Goal: Information Seeking & Learning: Check status

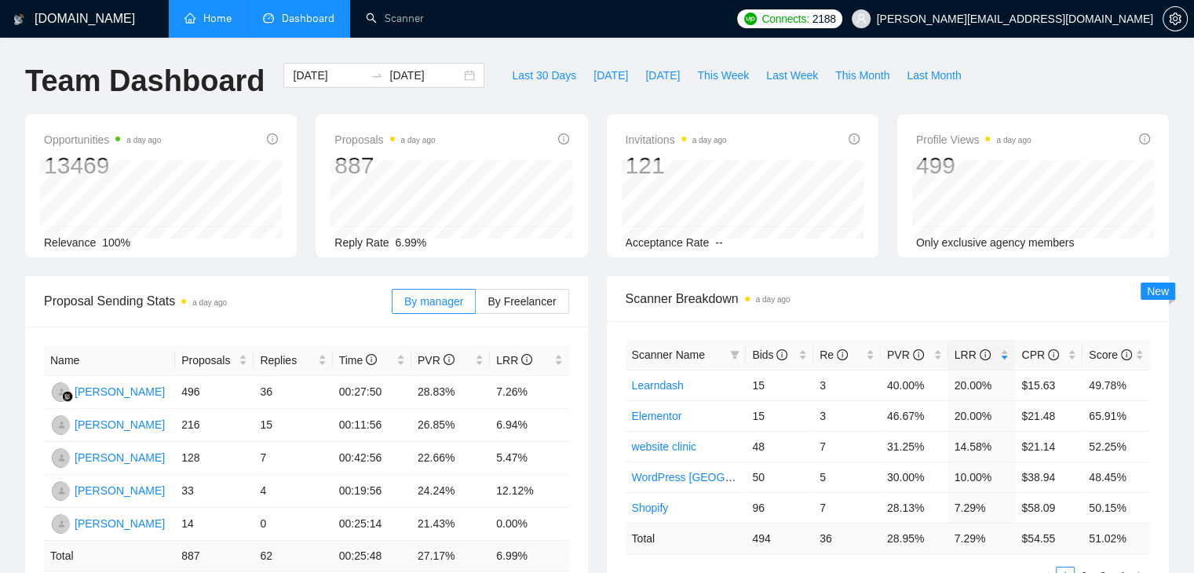
click at [213, 12] on link "Home" at bounding box center [208, 18] width 47 height 13
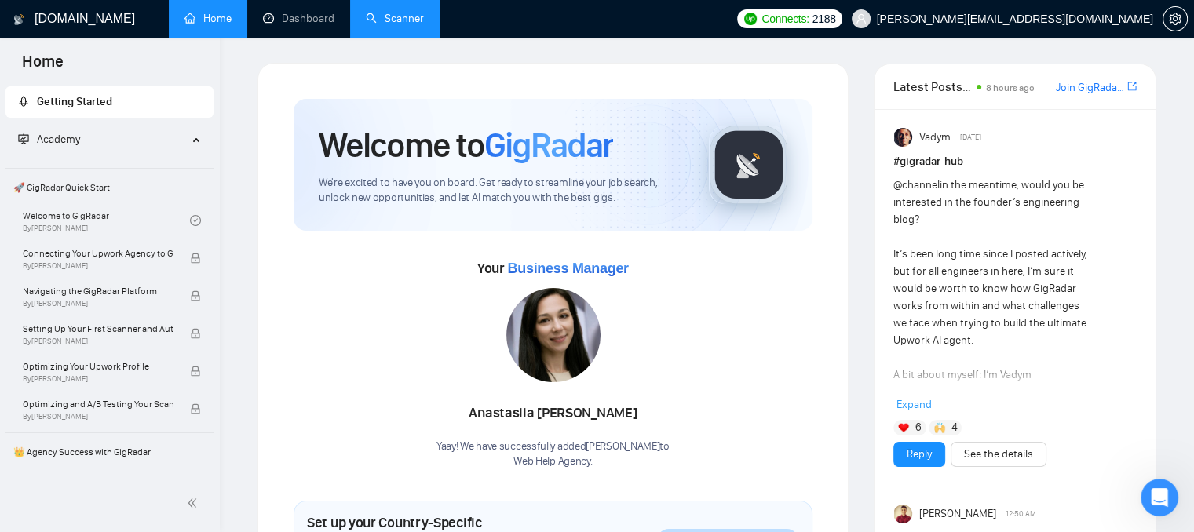
click at [393, 25] on link "Scanner" at bounding box center [395, 18] width 58 height 13
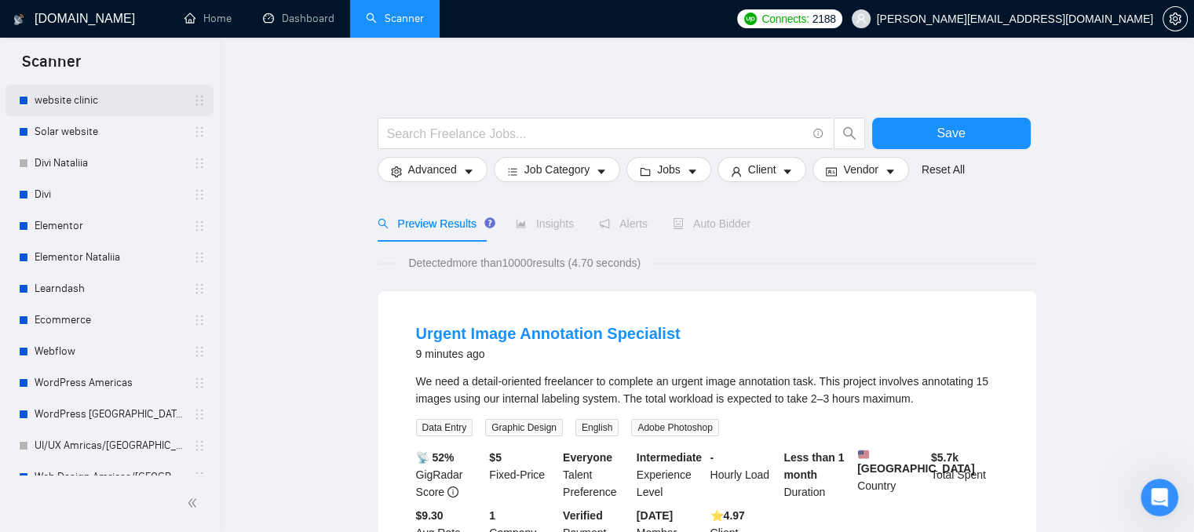
scroll to position [79, 0]
click at [136, 386] on link "WordPress Americas" at bounding box center [109, 380] width 149 height 31
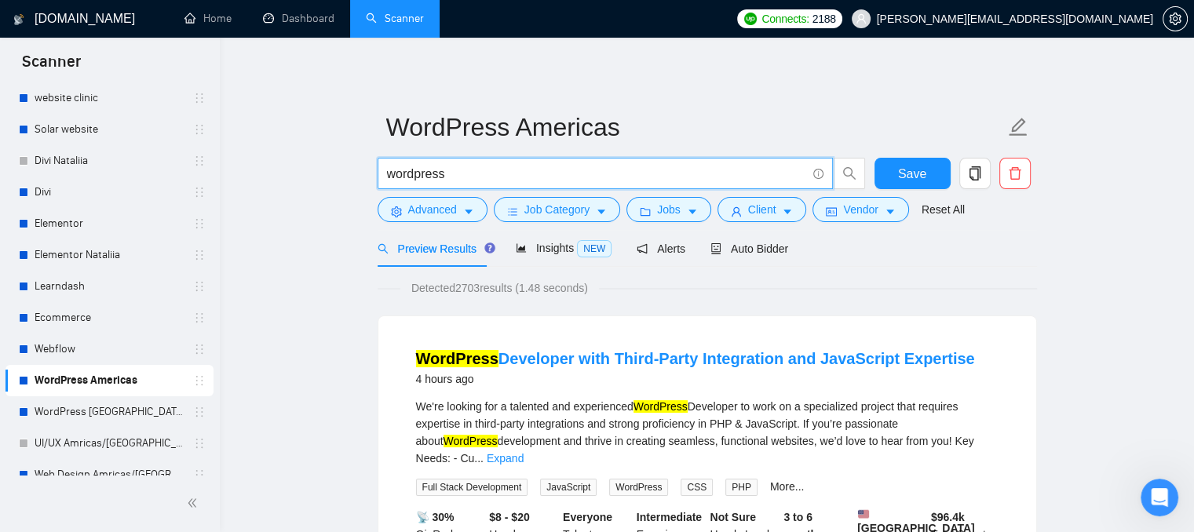
click at [451, 176] on input "wordpress" at bounding box center [596, 174] width 419 height 20
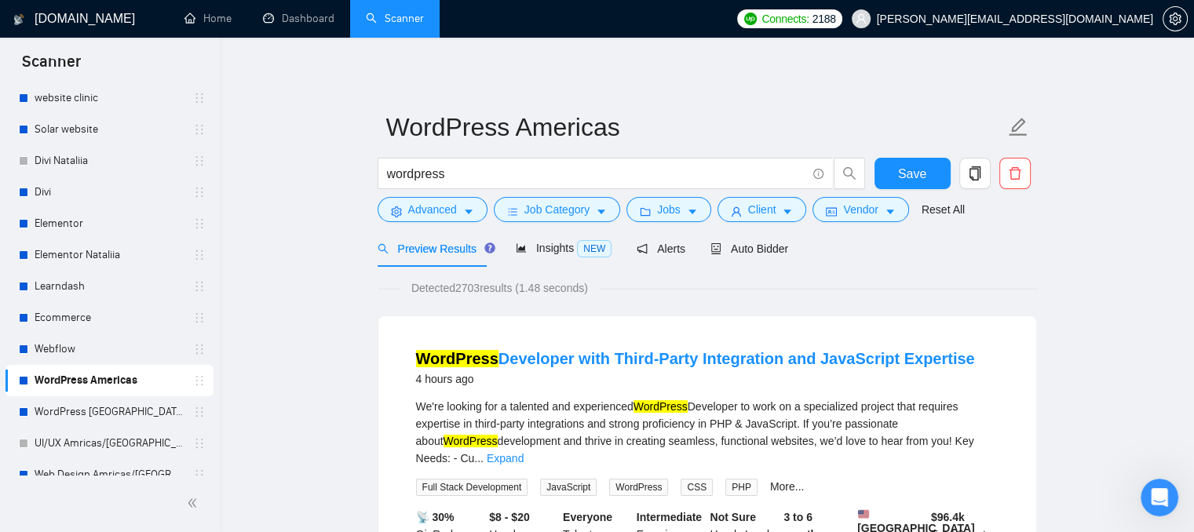
click at [711, 257] on div "Auto Bidder" at bounding box center [750, 248] width 78 height 17
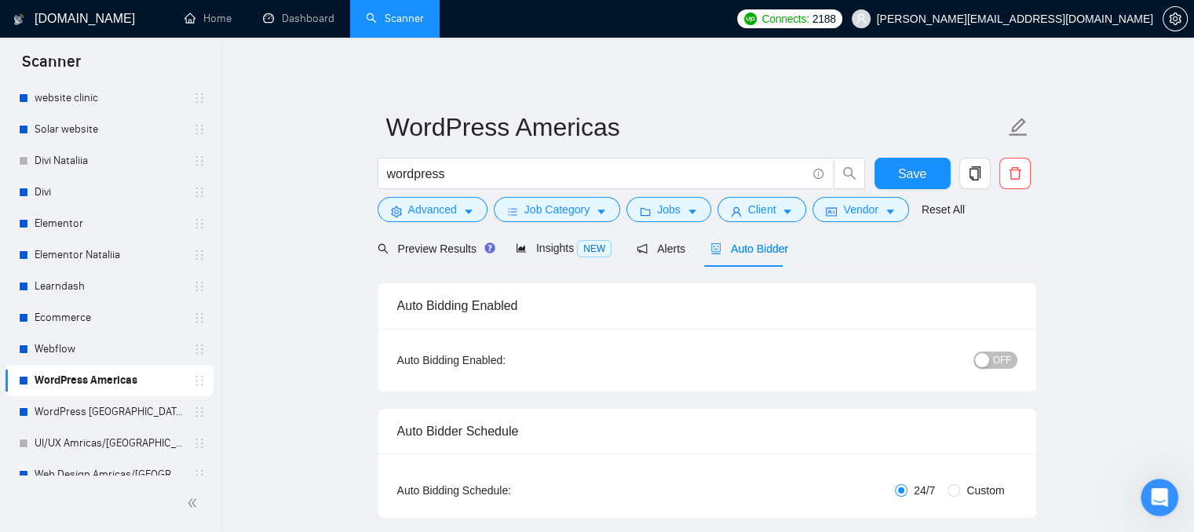
radio input "false"
radio input "true"
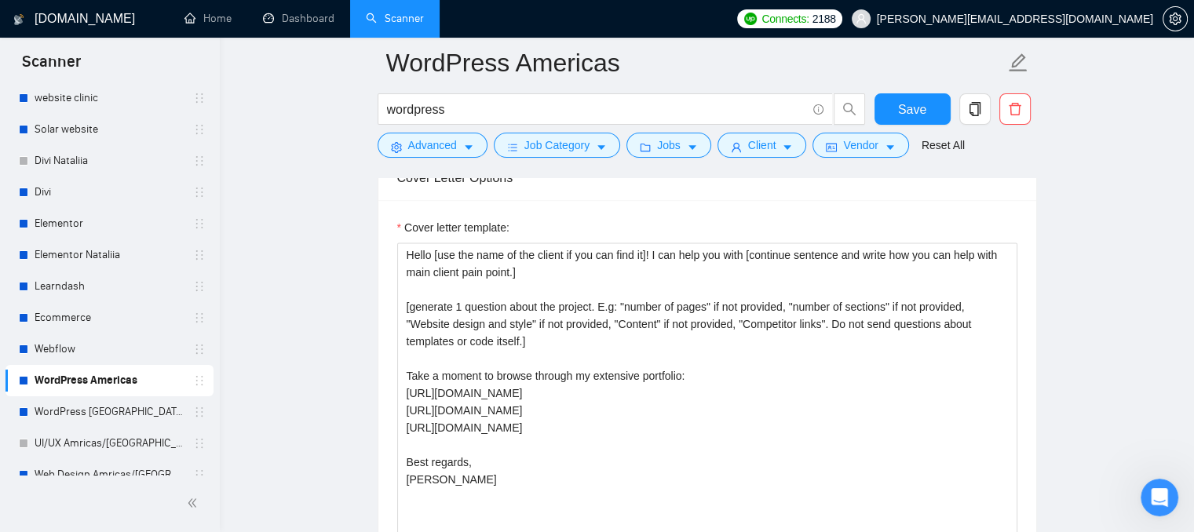
scroll to position [2042, 0]
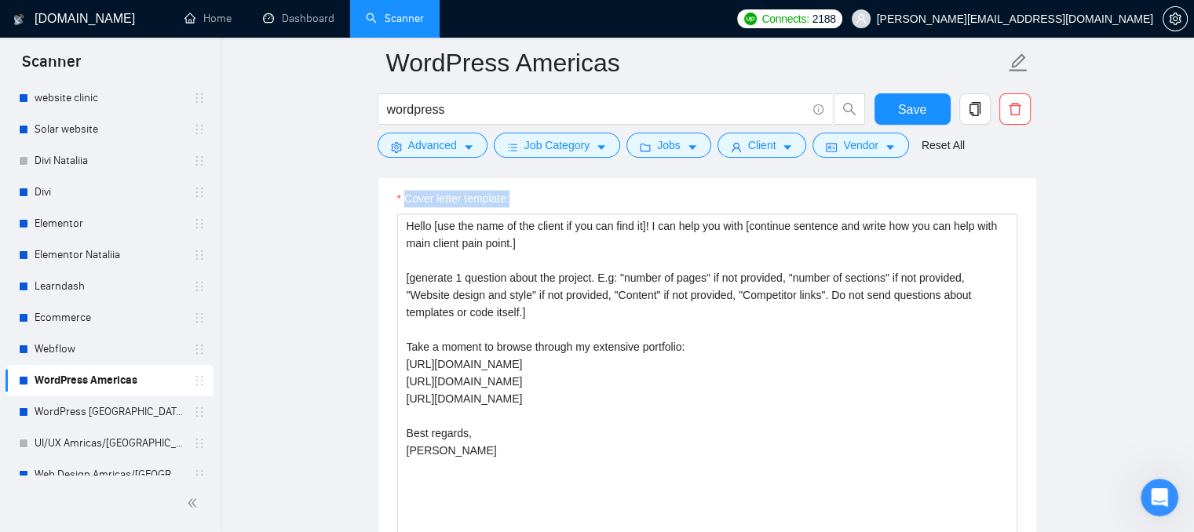
drag, startPoint x: 399, startPoint y: 190, endPoint x: 510, endPoint y: 193, distance: 111.5
click at [510, 193] on div "Cover letter template:" at bounding box center [707, 202] width 620 height 24
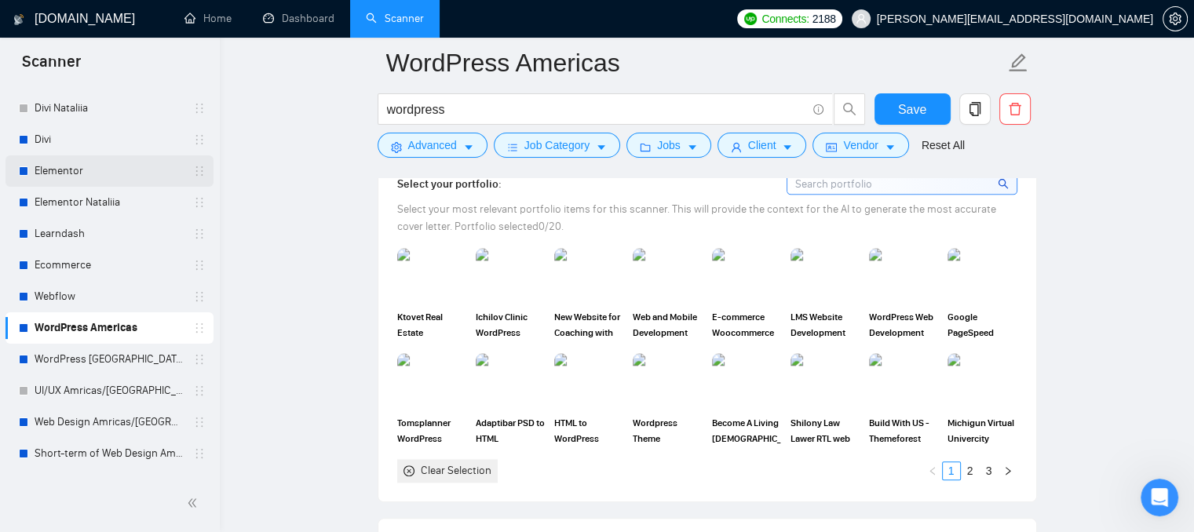
scroll to position [157, 0]
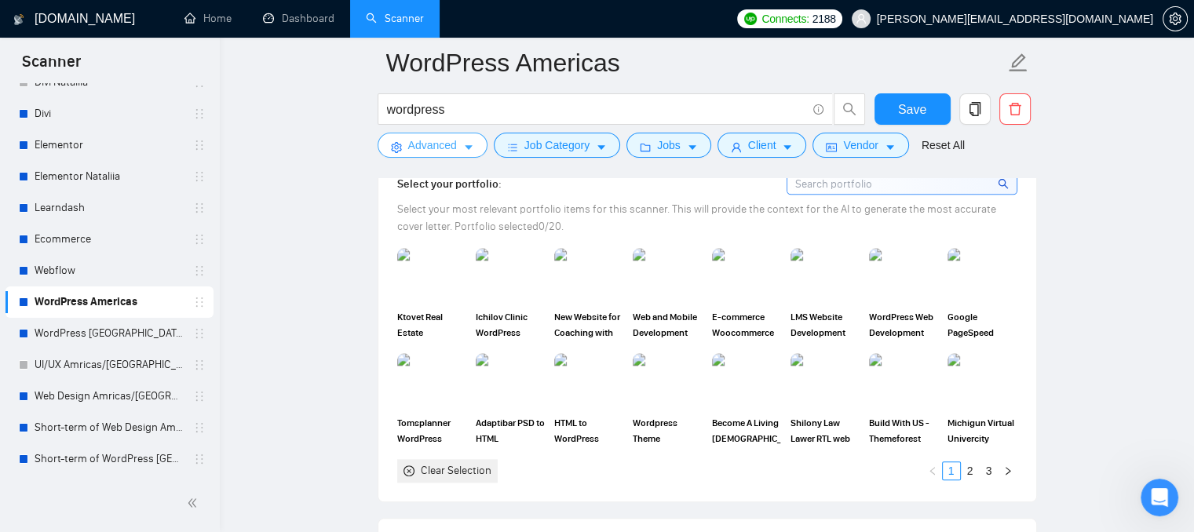
click at [448, 155] on button "Advanced" at bounding box center [433, 145] width 110 height 25
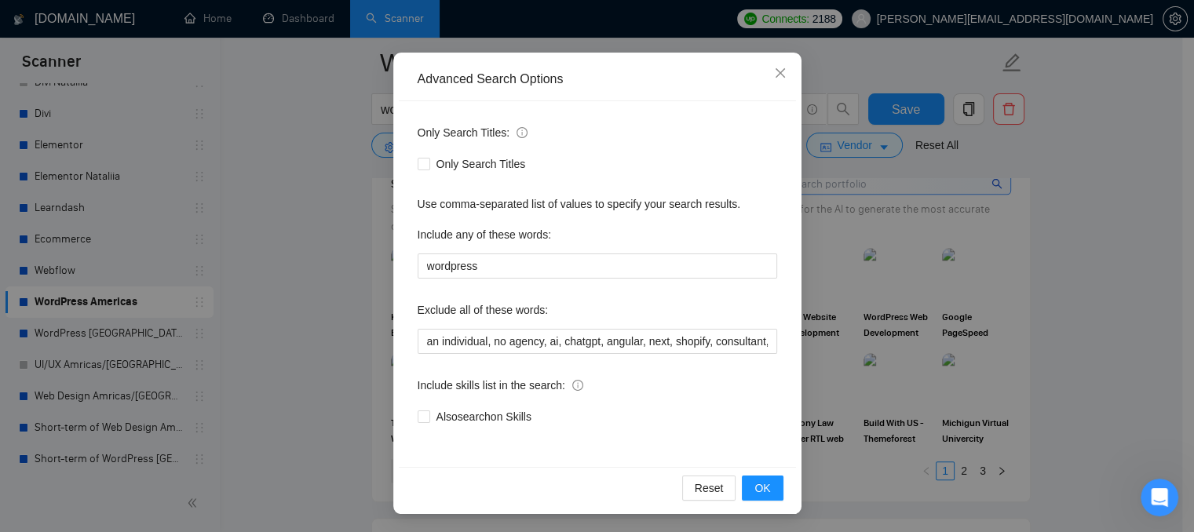
scroll to position [121, 0]
click at [783, 79] on span "Close" at bounding box center [780, 73] width 42 height 42
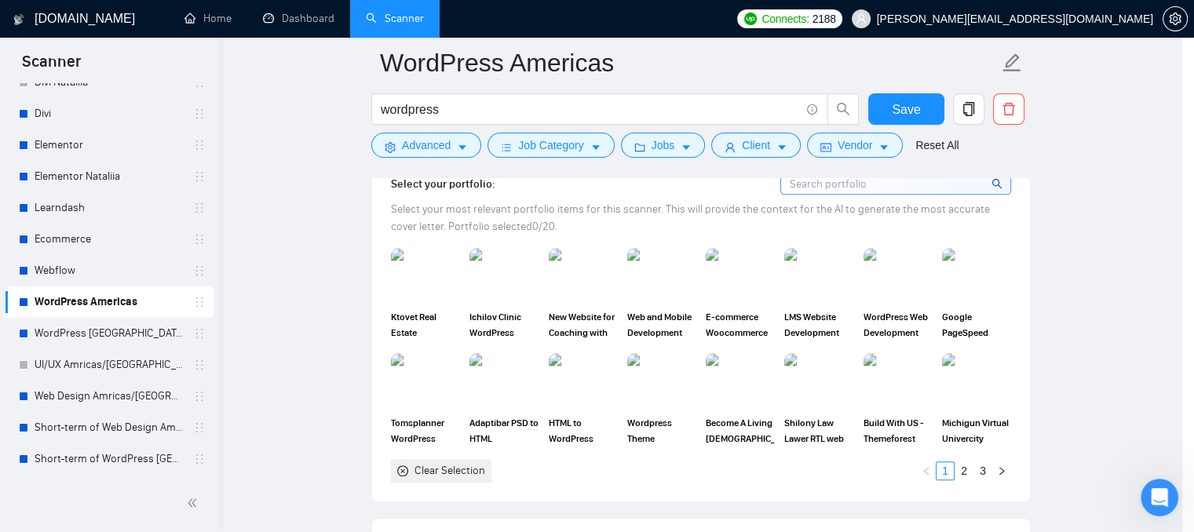
scroll to position [42, 0]
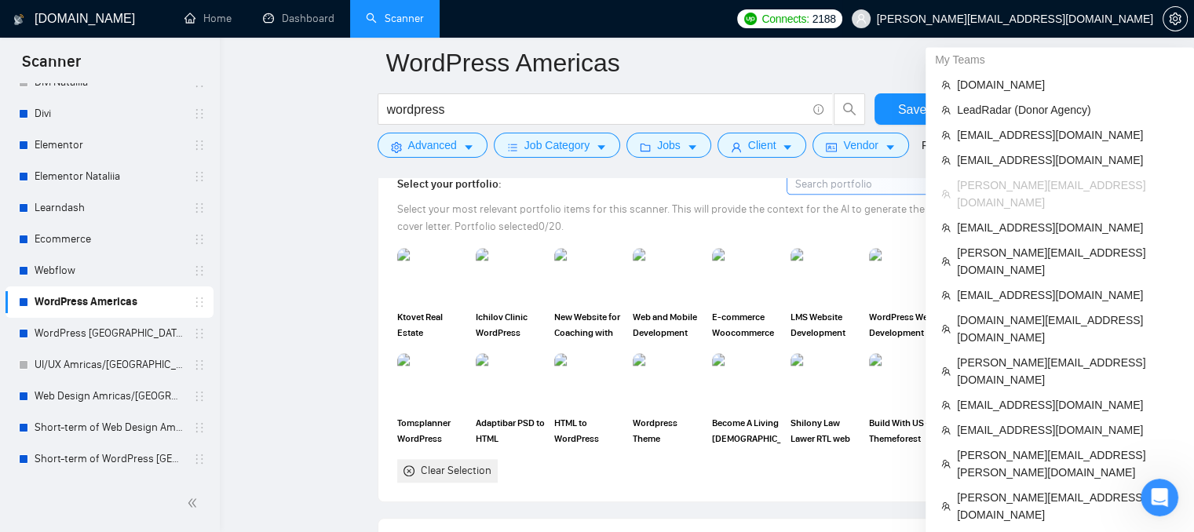
click at [1027, 28] on span "[PERSON_NAME][EMAIL_ADDRESS][DOMAIN_NAME]" at bounding box center [1003, 19] width 320 height 50
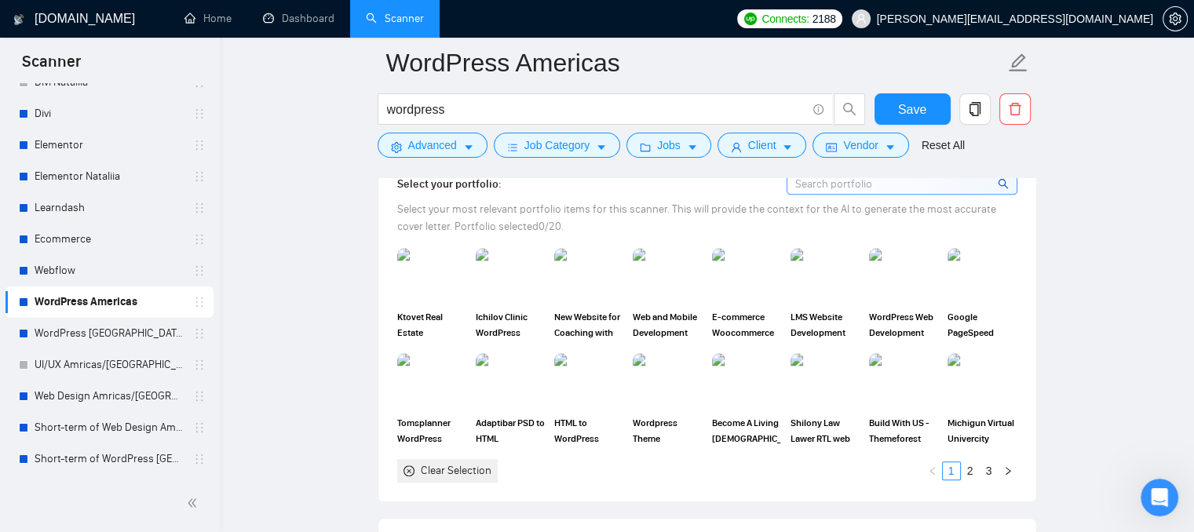
click at [1094, 19] on span "[PERSON_NAME][EMAIL_ADDRESS][DOMAIN_NAME]" at bounding box center [1015, 19] width 276 height 0
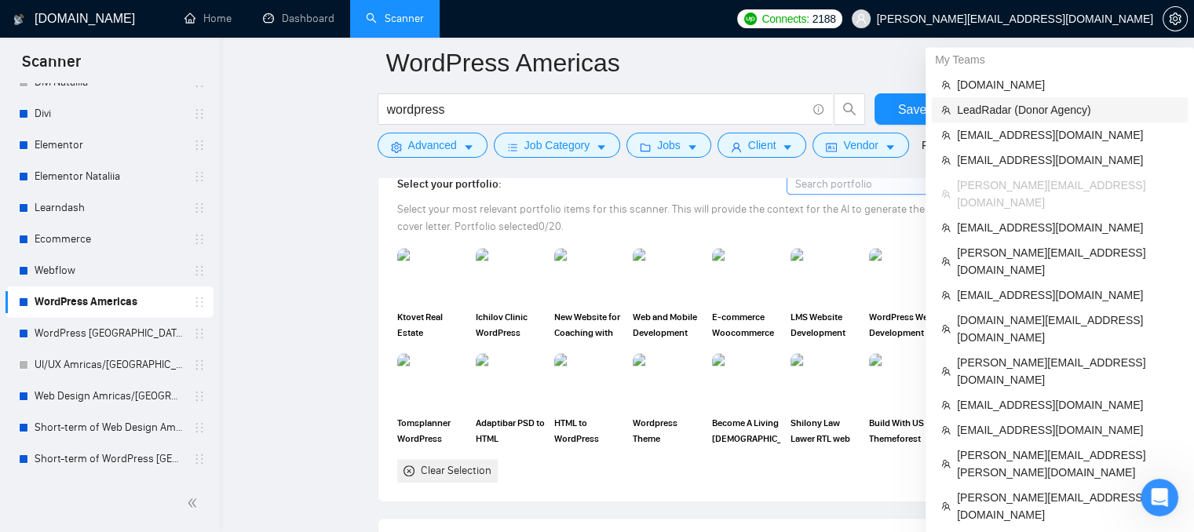
click at [1003, 113] on span "LeadRadar (Donor Agency)" at bounding box center [1067, 109] width 221 height 17
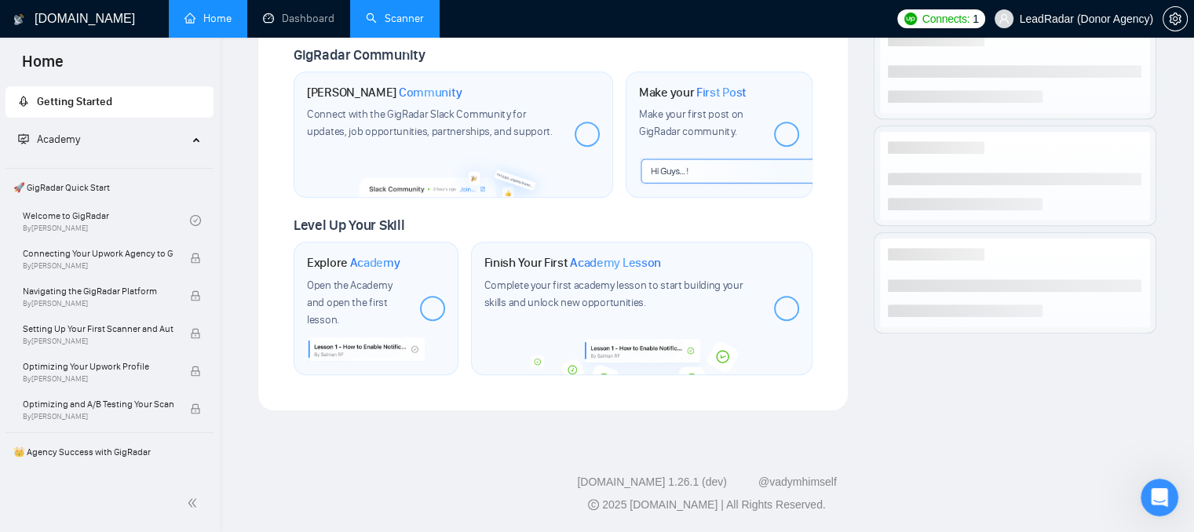
scroll to position [737, 0]
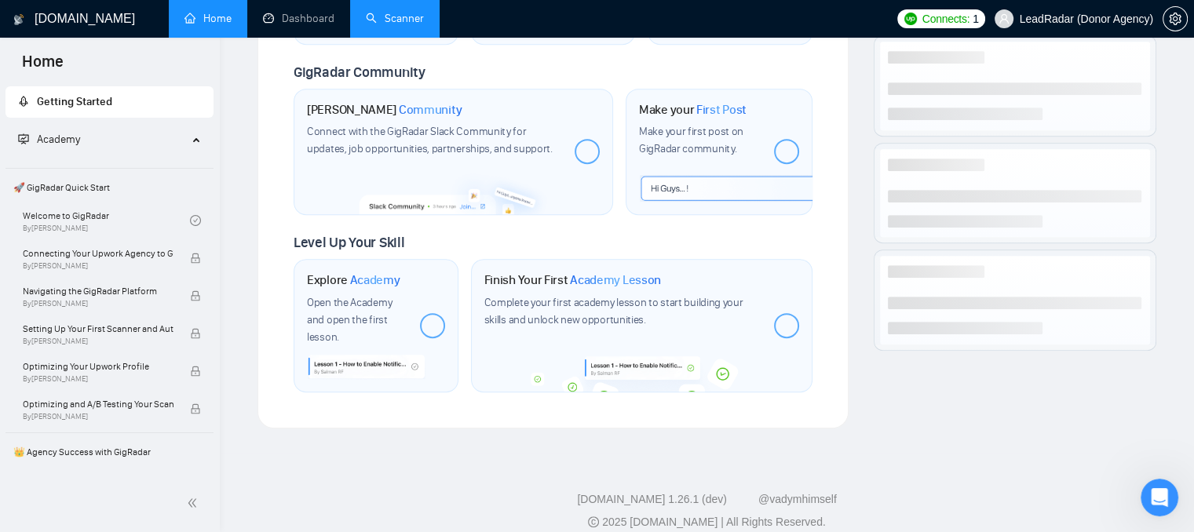
click at [390, 18] on link "Scanner" at bounding box center [395, 18] width 58 height 13
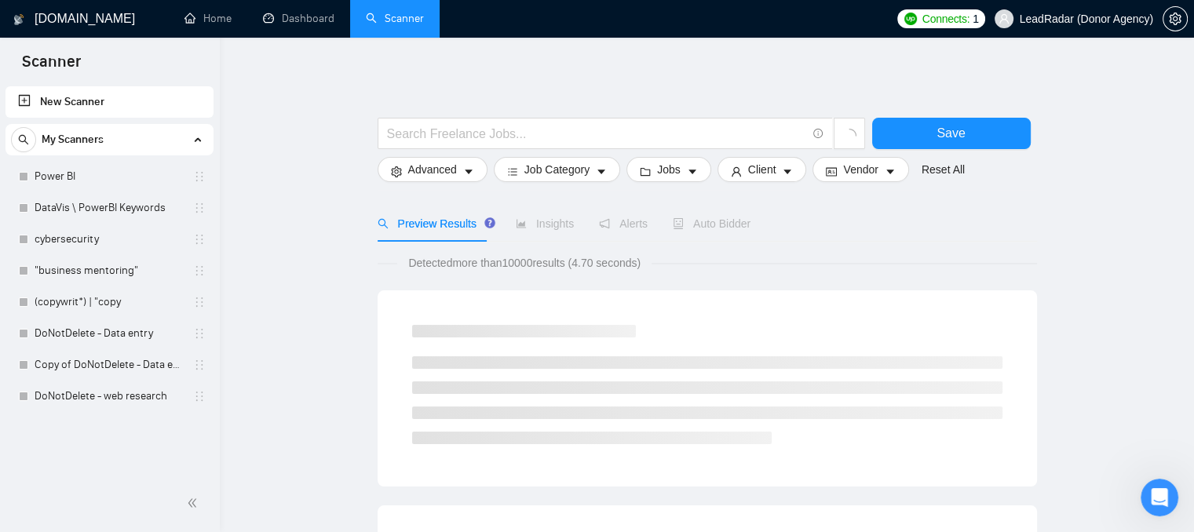
click at [81, 97] on link "New Scanner" at bounding box center [109, 101] width 183 height 31
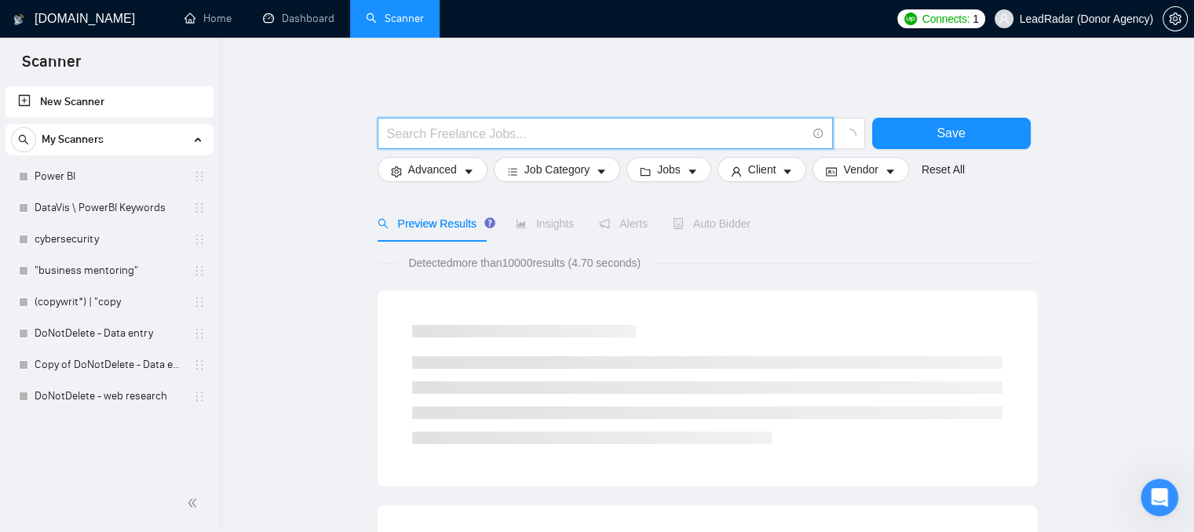
click at [405, 126] on input "text" at bounding box center [596, 134] width 419 height 20
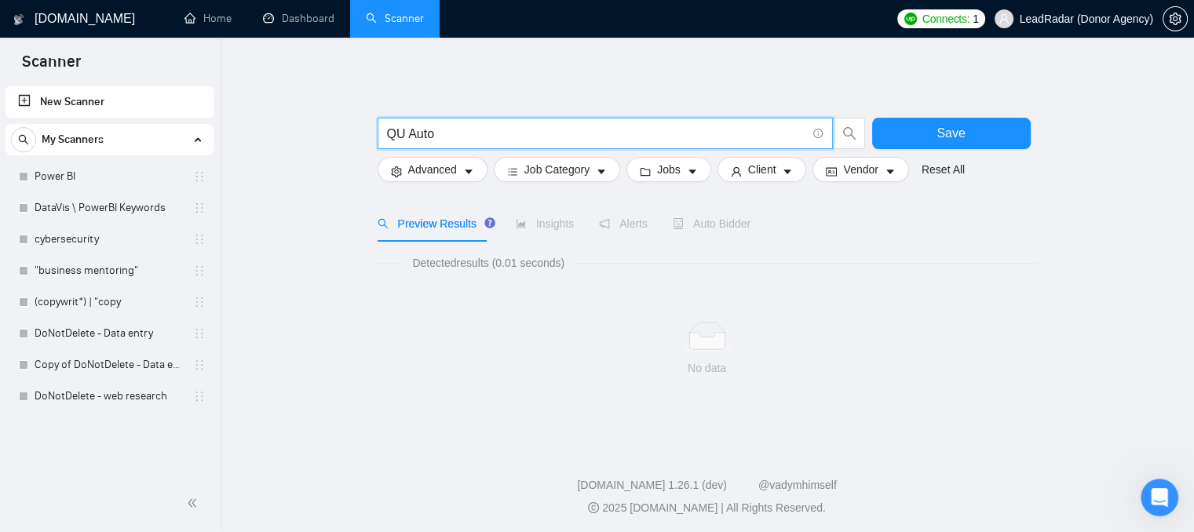
click at [405, 137] on input "QU Auto" at bounding box center [596, 134] width 419 height 20
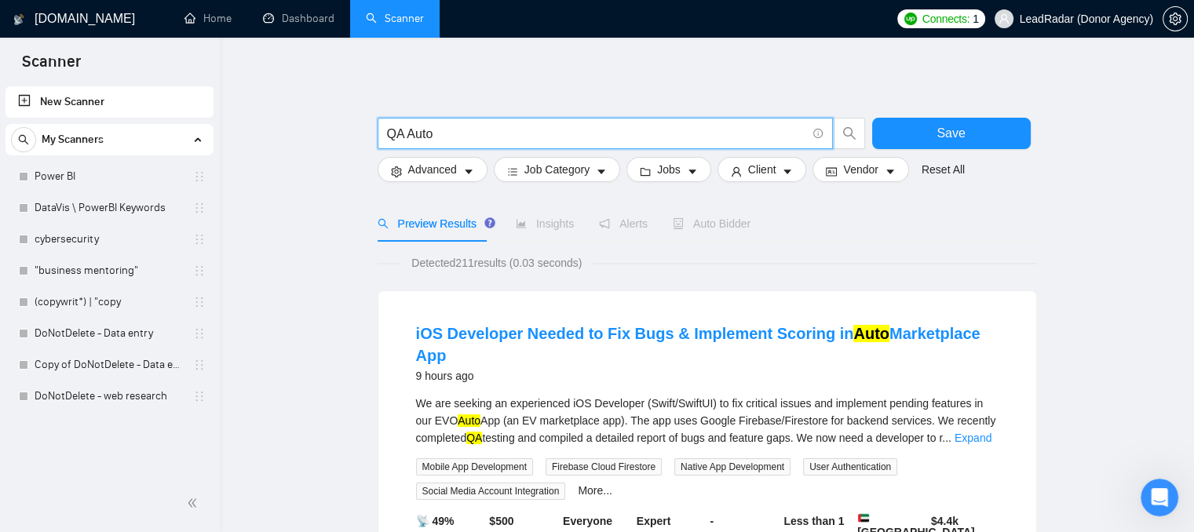
drag, startPoint x: 462, startPoint y: 127, endPoint x: 402, endPoint y: 129, distance: 59.7
click at [402, 129] on input "QA Auto" at bounding box center [596, 134] width 419 height 20
type input "QA"
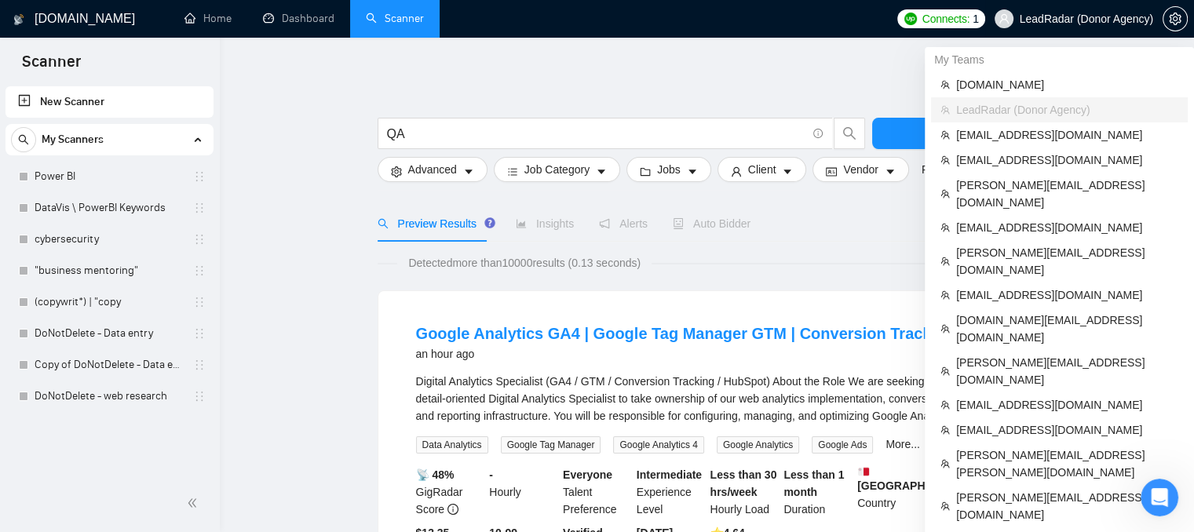
click at [1095, 31] on span "LeadRadar (Donor Agency)" at bounding box center [1073, 19] width 177 height 50
click at [1009, 189] on span "[PERSON_NAME][EMAIL_ADDRESS][DOMAIN_NAME]" at bounding box center [1067, 194] width 222 height 35
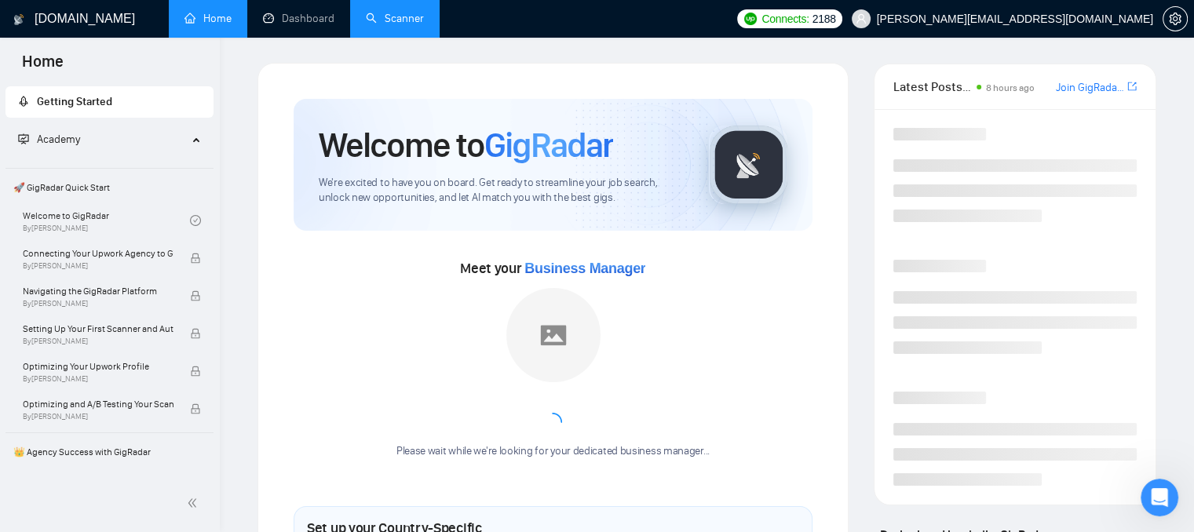
click at [393, 12] on link "Scanner" at bounding box center [395, 18] width 58 height 13
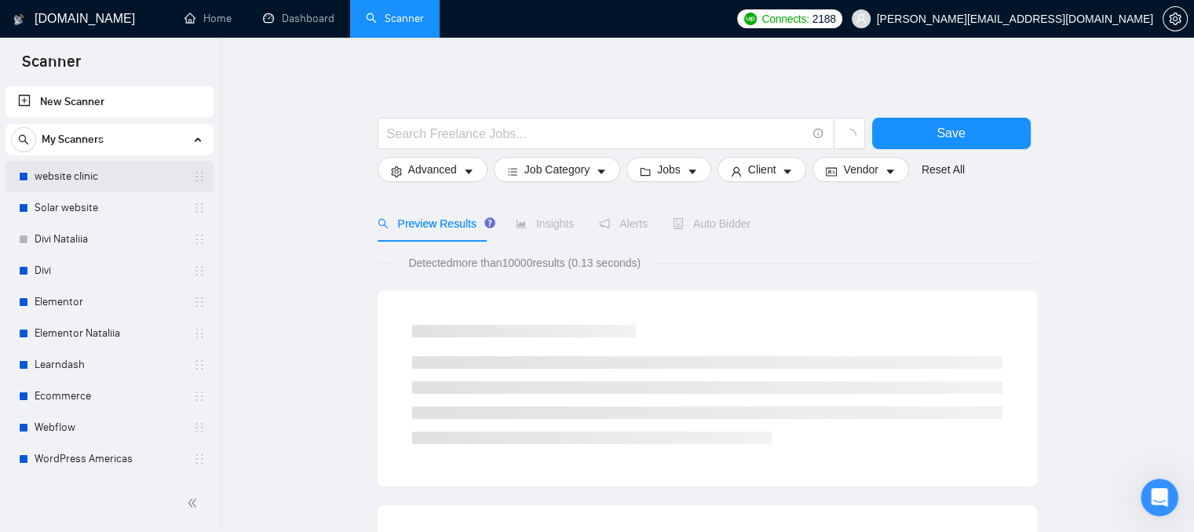
click at [74, 176] on link "website clinic" at bounding box center [109, 176] width 149 height 31
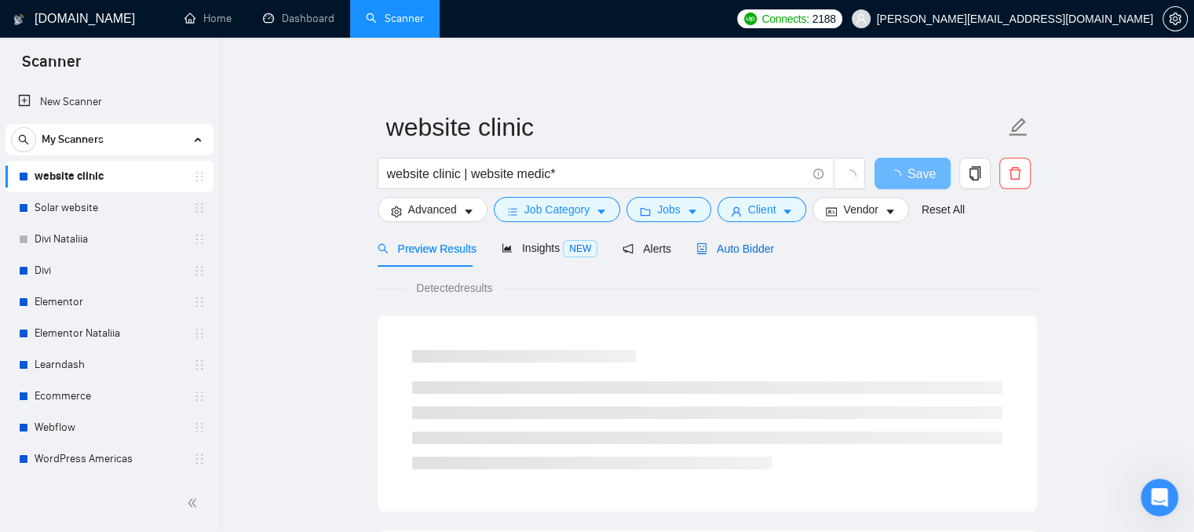
click at [726, 246] on span "Auto Bidder" at bounding box center [735, 249] width 78 height 13
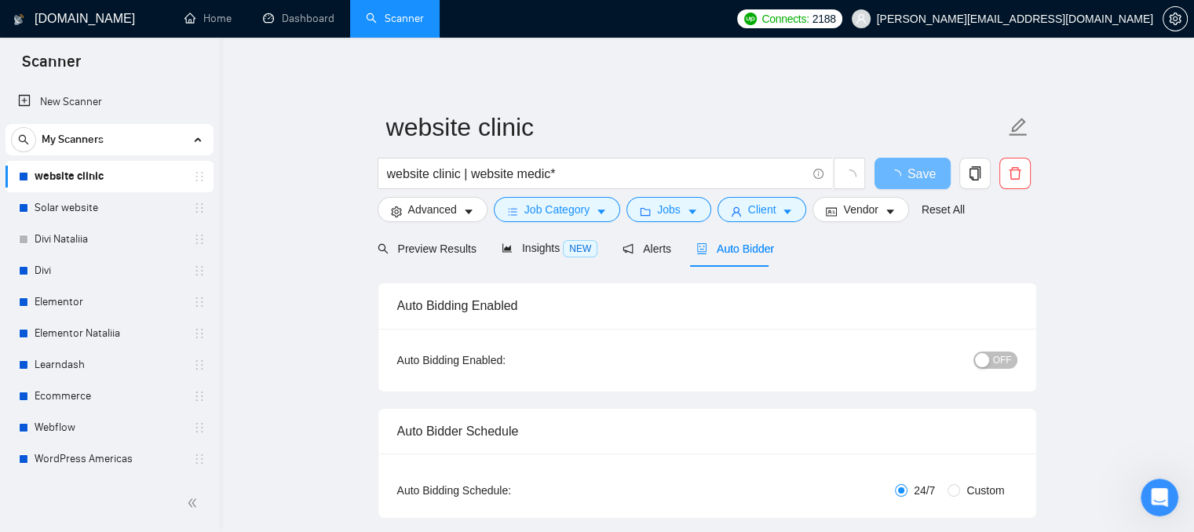
checkbox input "true"
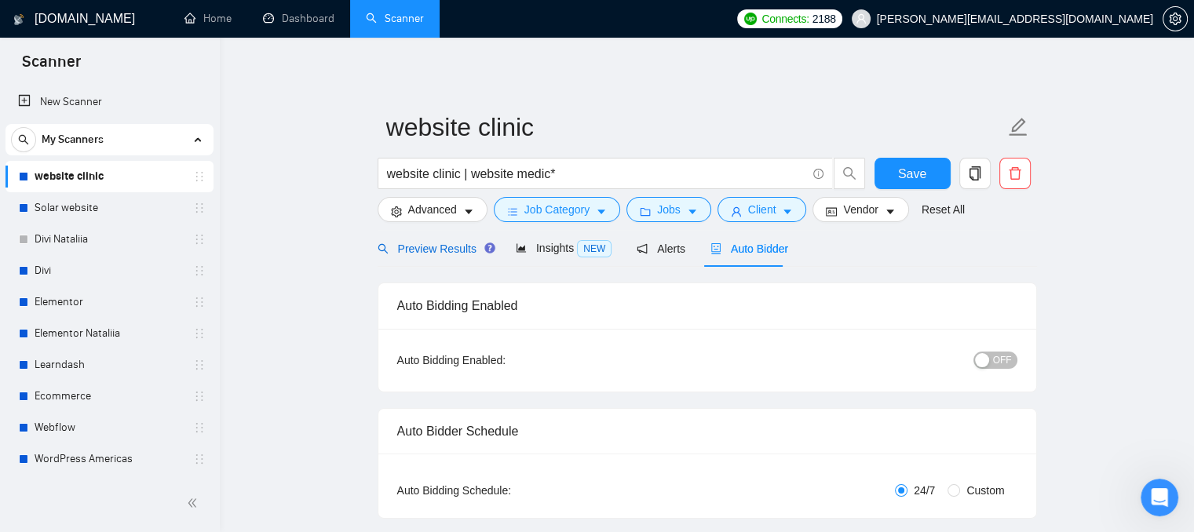
click at [415, 254] on span "Preview Results" at bounding box center [434, 249] width 113 height 13
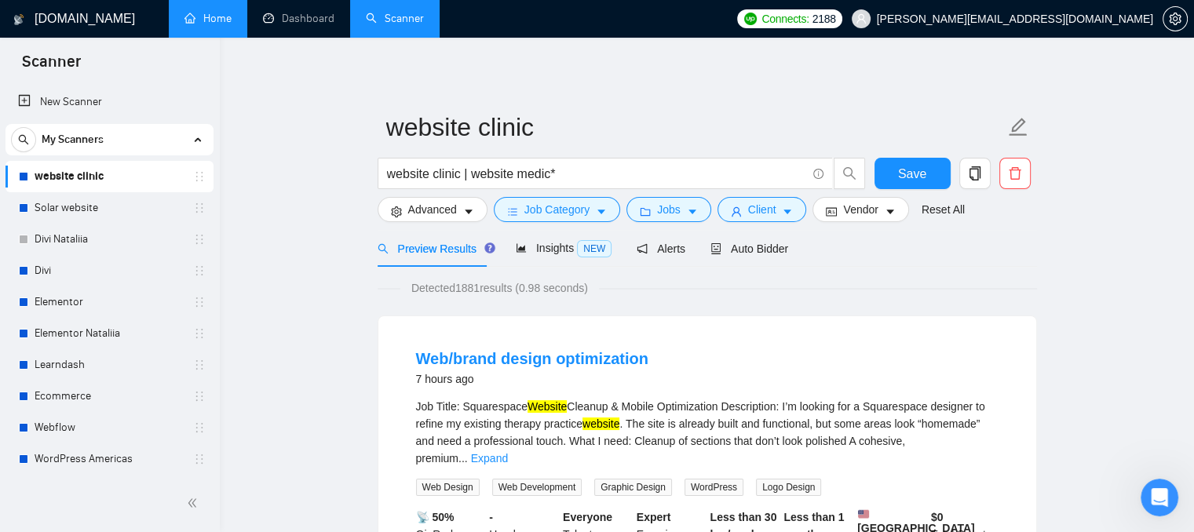
click at [189, 12] on link "Home" at bounding box center [208, 18] width 47 height 13
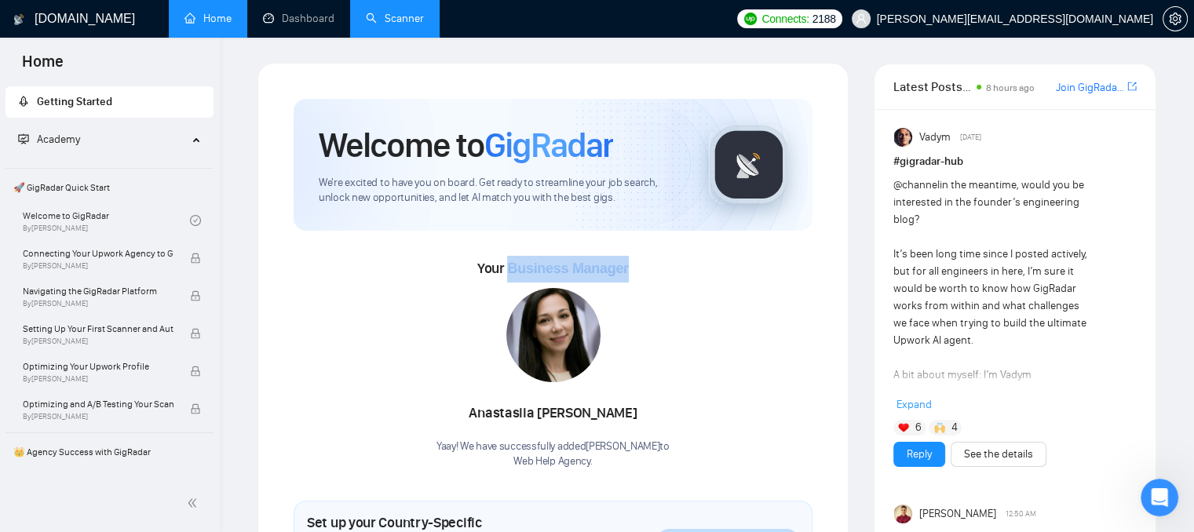
drag, startPoint x: 510, startPoint y: 269, endPoint x: 648, endPoint y: 265, distance: 137.5
click at [648, 265] on div "Your Business Manager [PERSON_NAME] Yaay! We have successfully added [PERSON_NA…" at bounding box center [553, 363] width 519 height 214
click at [281, 25] on link "Dashboard" at bounding box center [298, 18] width 71 height 13
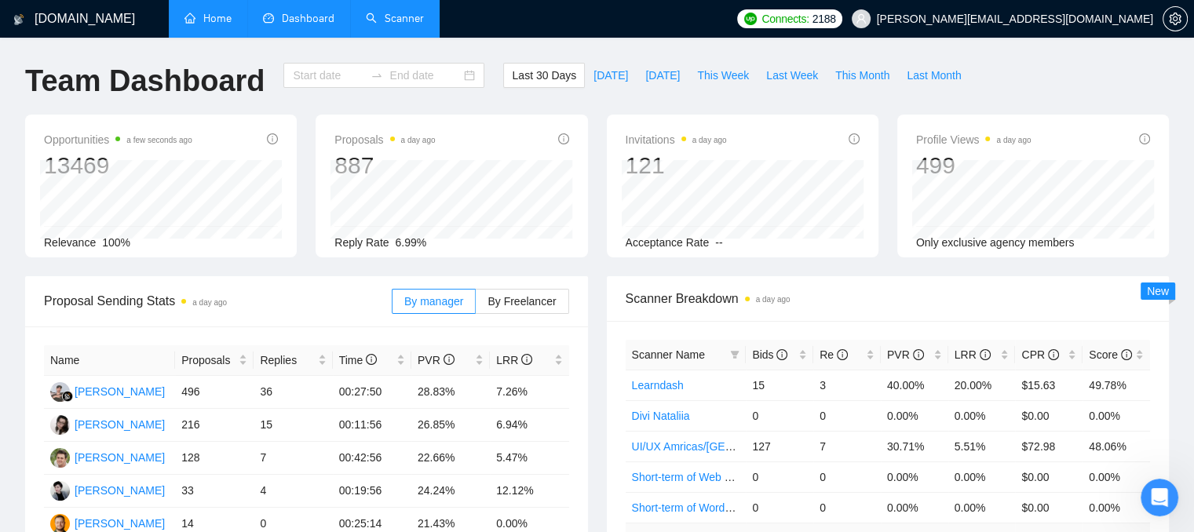
type input "[DATE]"
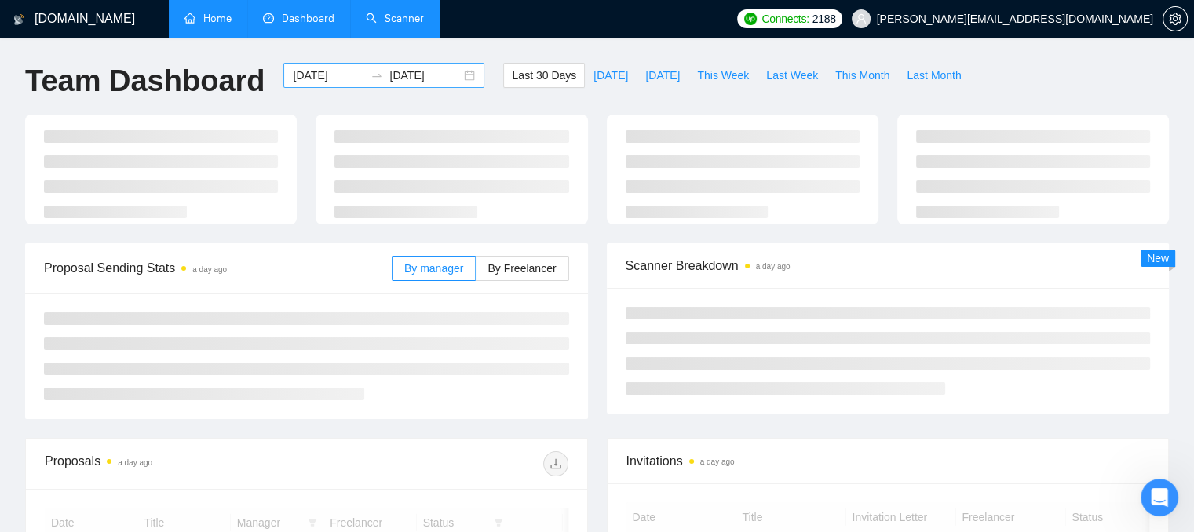
click at [320, 79] on input "[DATE]" at bounding box center [328, 75] width 71 height 17
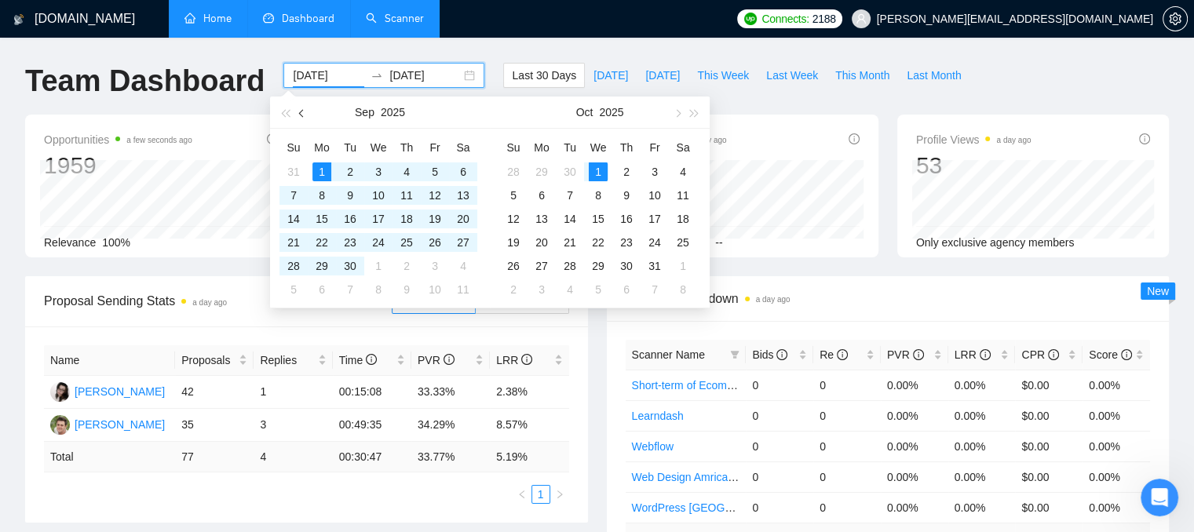
click at [305, 109] on button "button" at bounding box center [302, 112] width 17 height 31
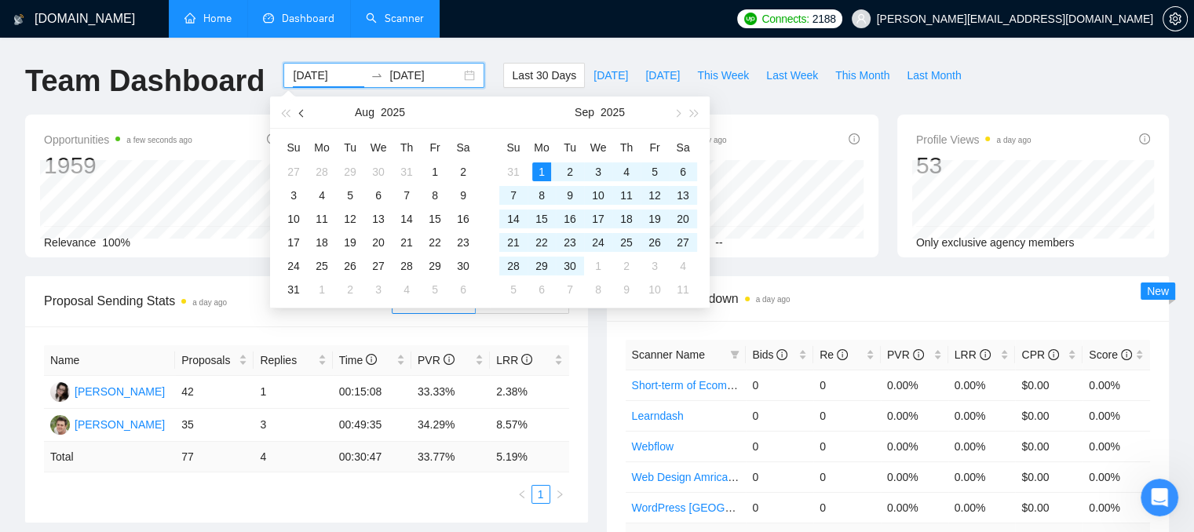
click at [305, 109] on button "button" at bounding box center [302, 112] width 17 height 31
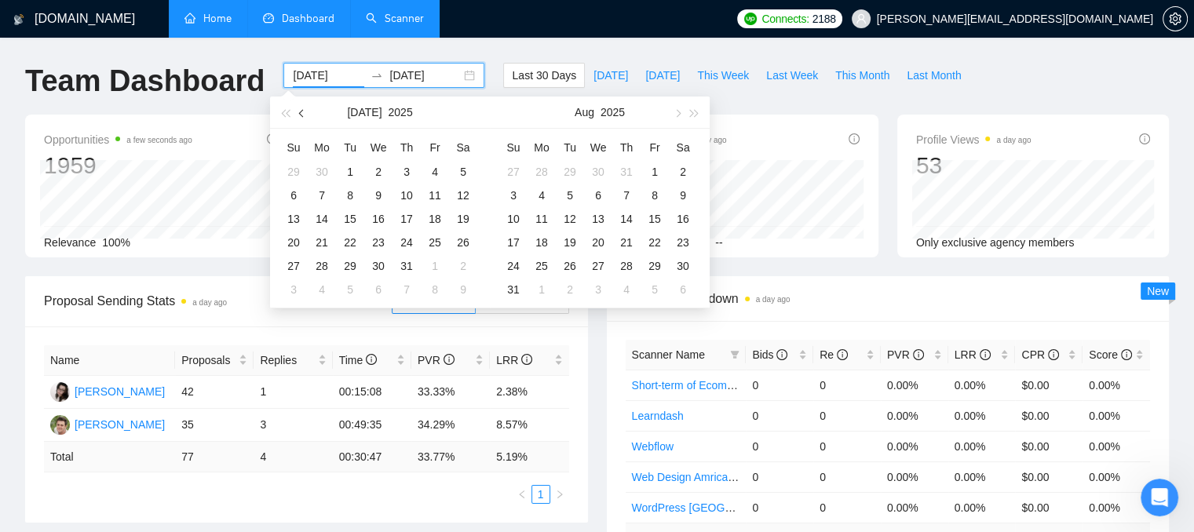
click at [307, 109] on button "button" at bounding box center [302, 112] width 17 height 31
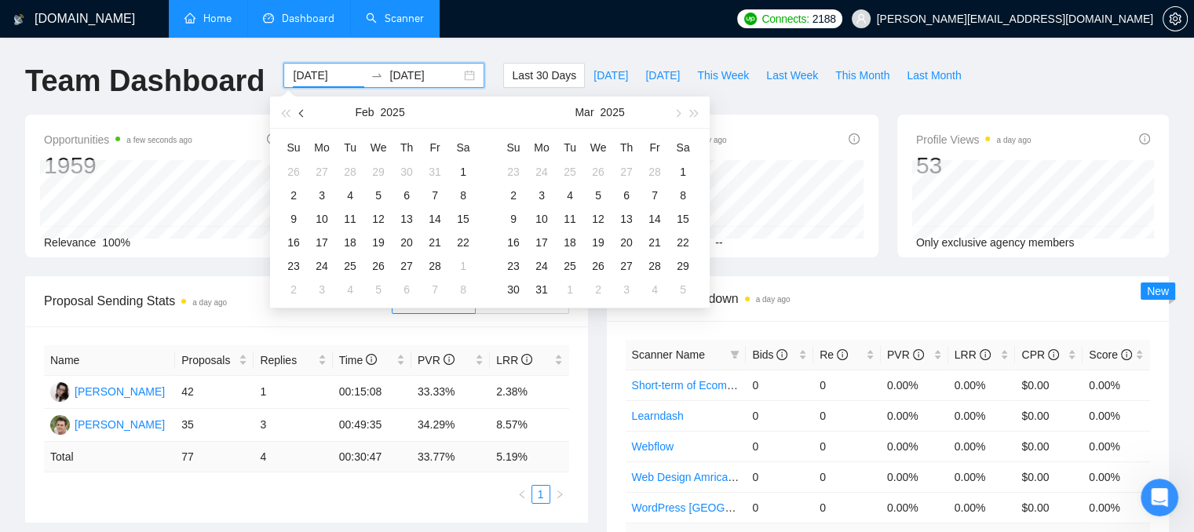
click at [307, 109] on button "button" at bounding box center [302, 112] width 17 height 31
type input "[DATE]"
click at [382, 172] on div "1" at bounding box center [378, 172] width 19 height 19
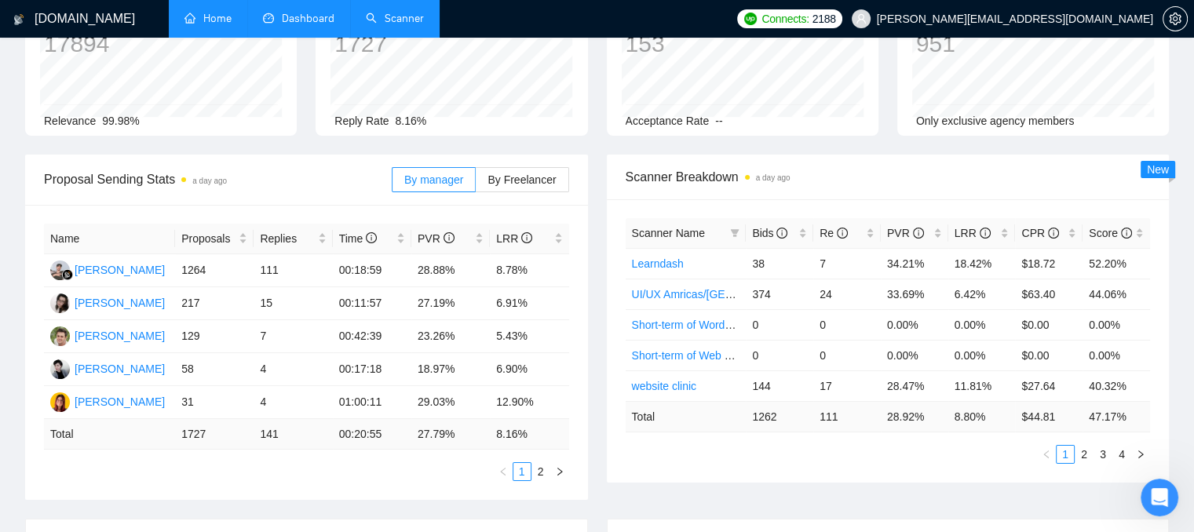
scroll to position [157, 0]
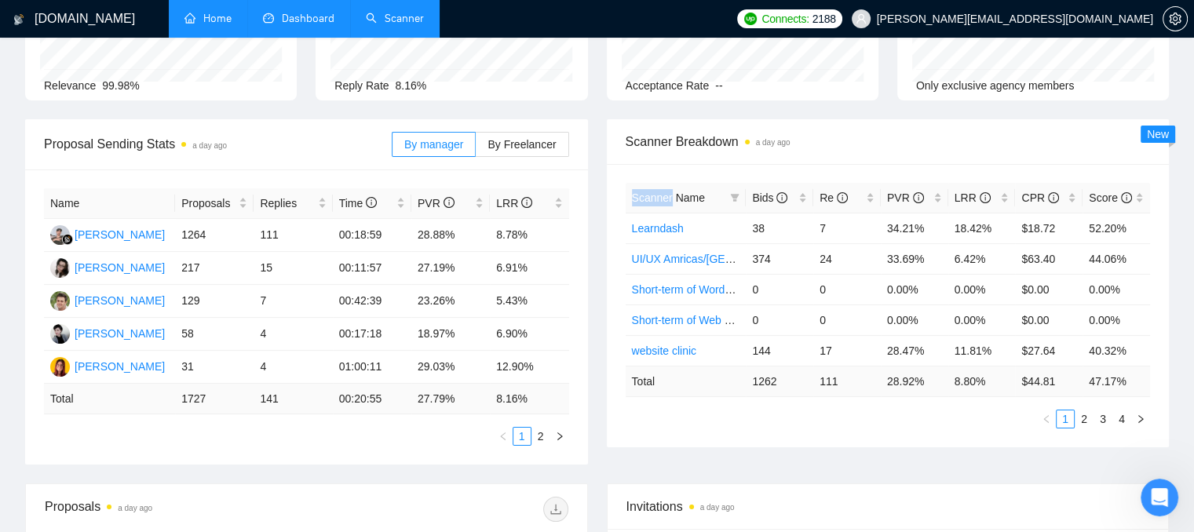
drag, startPoint x: 630, startPoint y: 199, endPoint x: 671, endPoint y: 204, distance: 42.0
click at [671, 204] on th "Scanner Name" at bounding box center [686, 198] width 121 height 31
click at [799, 203] on div "Bids" at bounding box center [779, 197] width 55 height 17
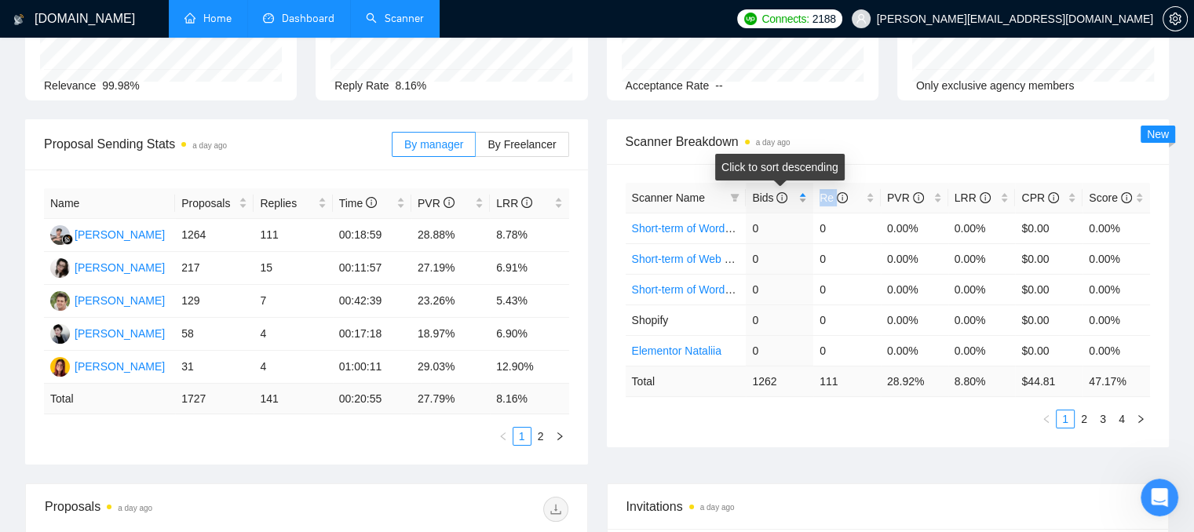
click at [799, 203] on div "Bids" at bounding box center [779, 197] width 55 height 17
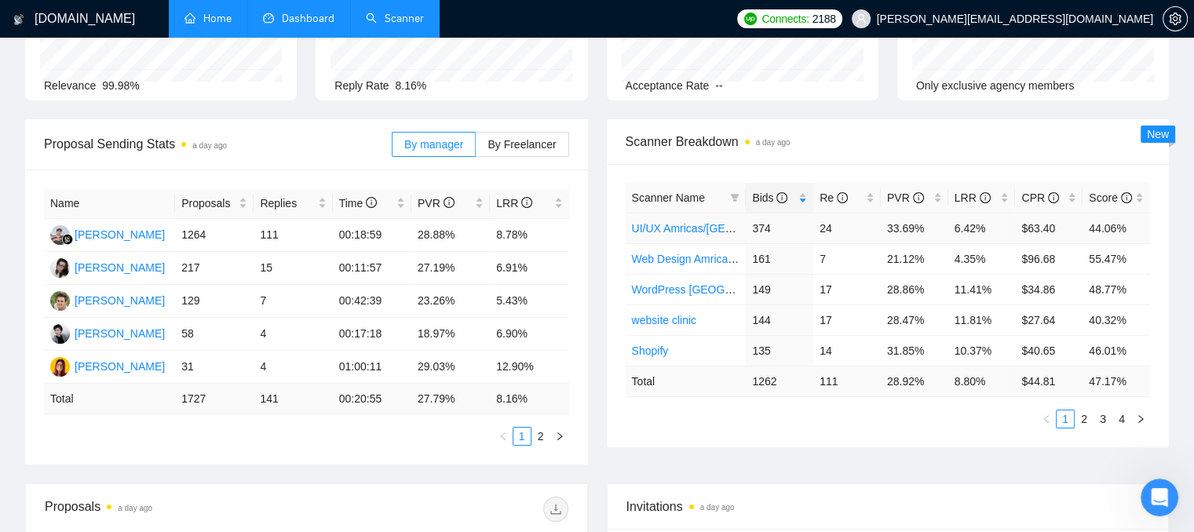
click at [839, 229] on td "24" at bounding box center [847, 228] width 68 height 31
drag, startPoint x: 889, startPoint y: 379, endPoint x: 929, endPoint y: 378, distance: 40.1
click at [929, 378] on td "28.92 %" at bounding box center [915, 381] width 68 height 31
drag, startPoint x: 951, startPoint y: 378, endPoint x: 989, endPoint y: 376, distance: 38.5
click at [989, 376] on td "8.80 %" at bounding box center [983, 381] width 68 height 31
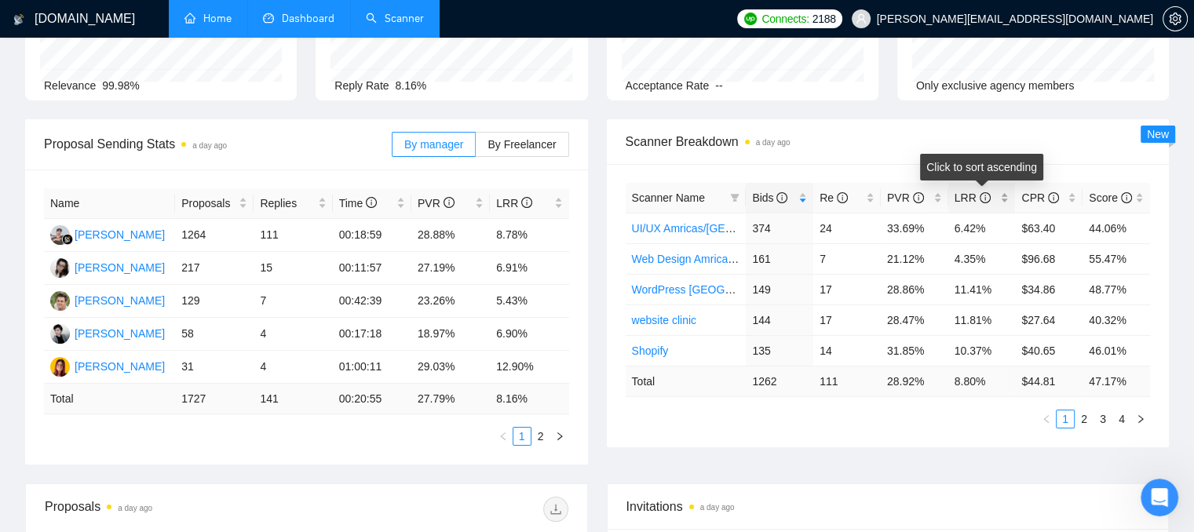
click at [1007, 203] on div "LRR" at bounding box center [982, 197] width 55 height 17
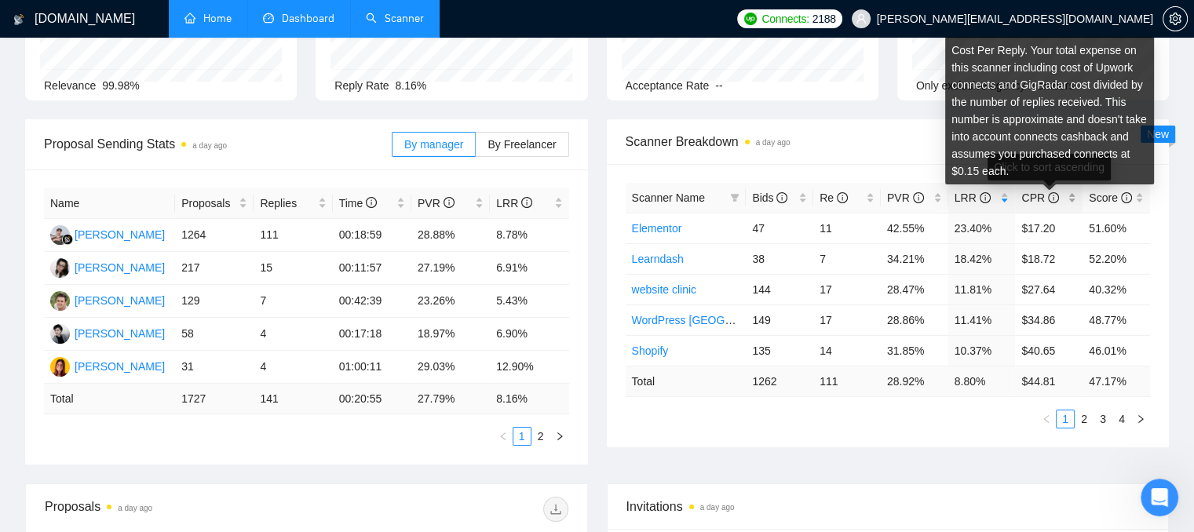
drag, startPoint x: 1021, startPoint y: 200, endPoint x: 1047, endPoint y: 199, distance: 25.9
click at [1047, 199] on div "CPR" at bounding box center [1049, 197] width 55 height 17
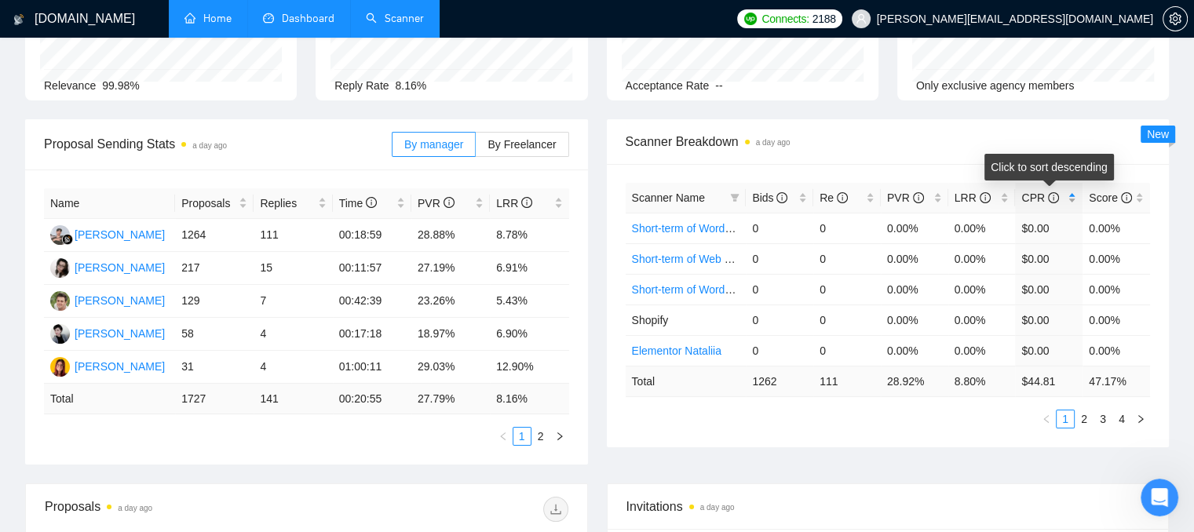
click at [1073, 196] on div "CPR" at bounding box center [1049, 197] width 55 height 17
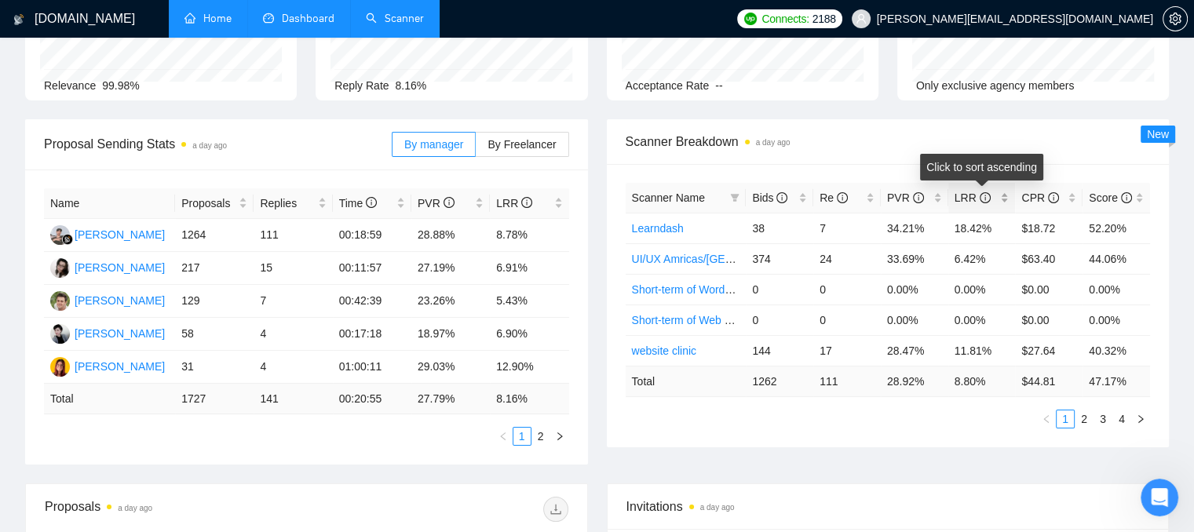
click at [1007, 203] on div "LRR" at bounding box center [982, 197] width 55 height 17
